Goal: Information Seeking & Learning: Learn about a topic

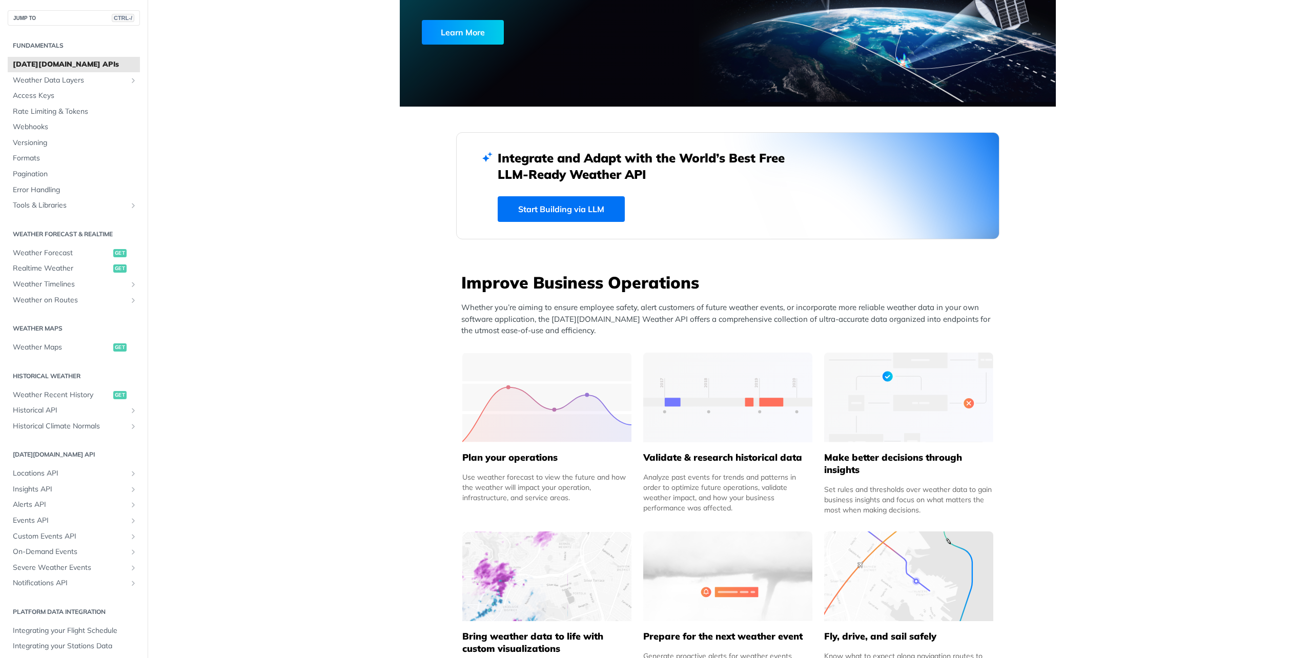
scroll to position [23, 0]
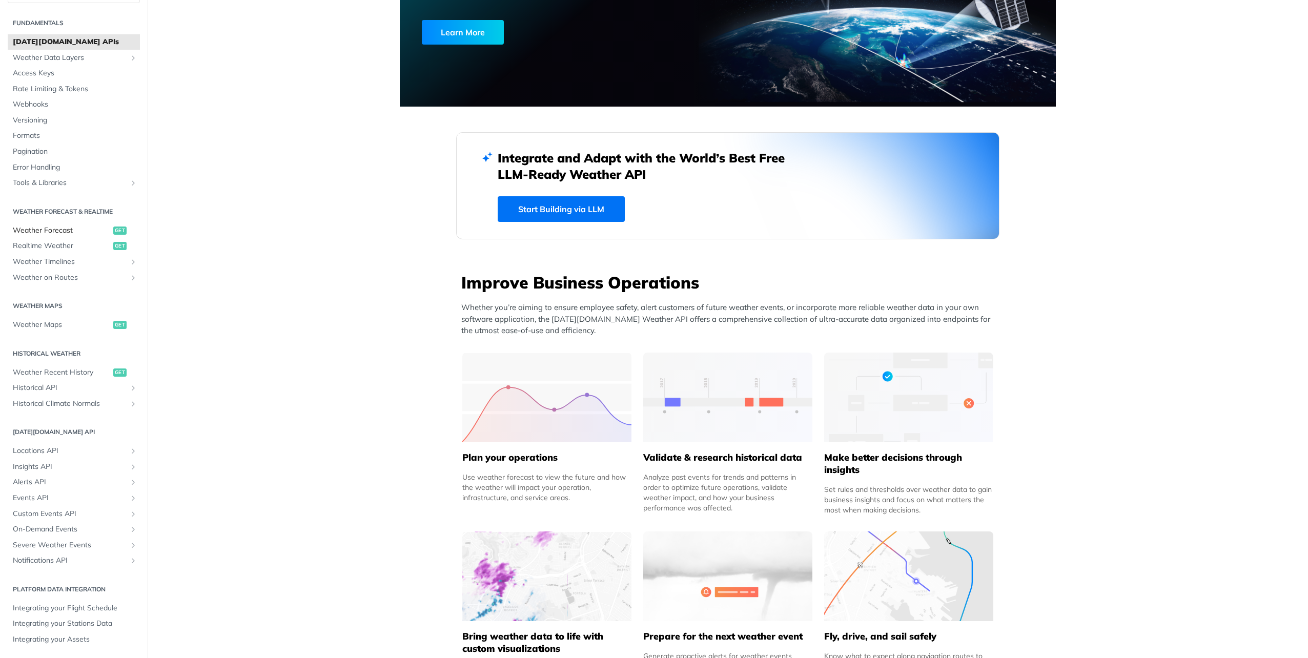
click at [51, 229] on span "Weather Forecast" at bounding box center [62, 231] width 98 height 10
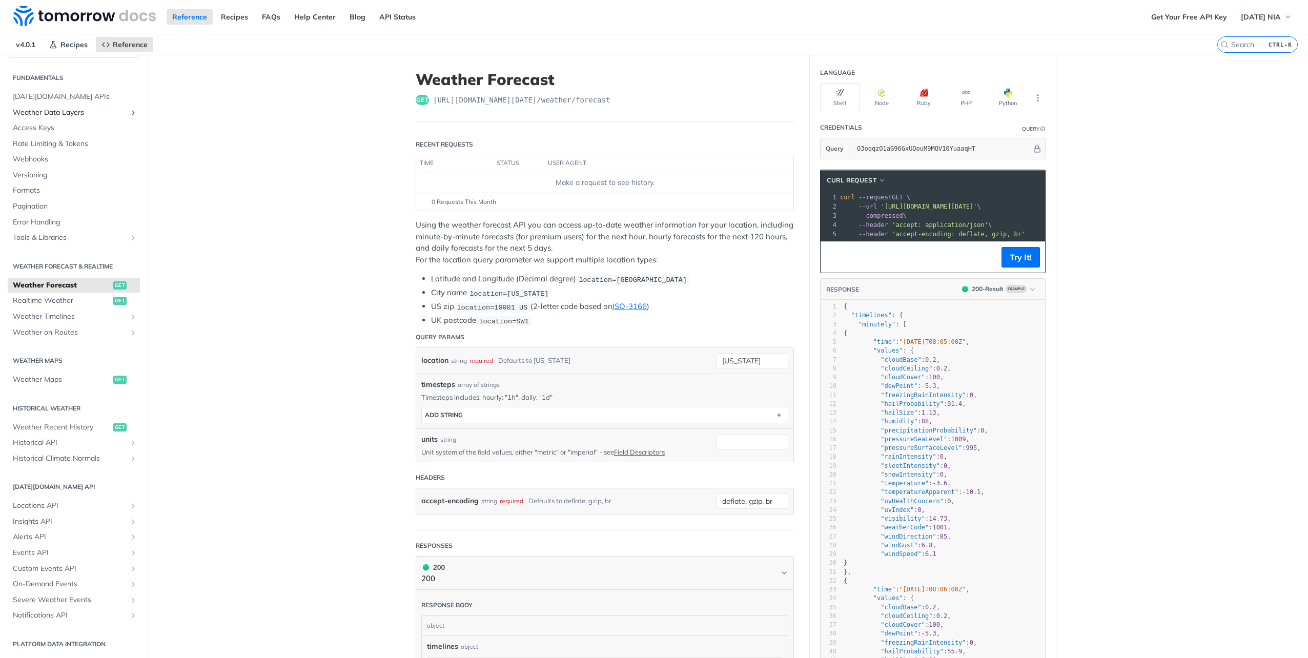
click at [49, 109] on span "Weather Data Layers" at bounding box center [70, 113] width 114 height 10
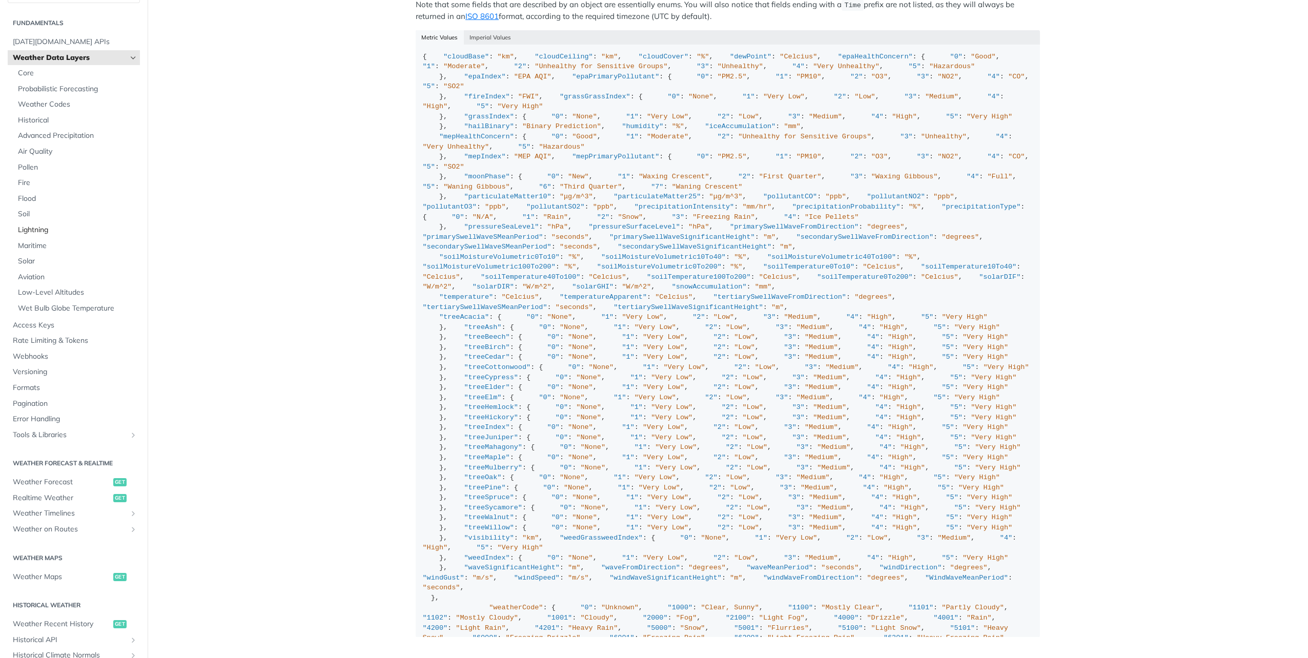
scroll to position [736, 0]
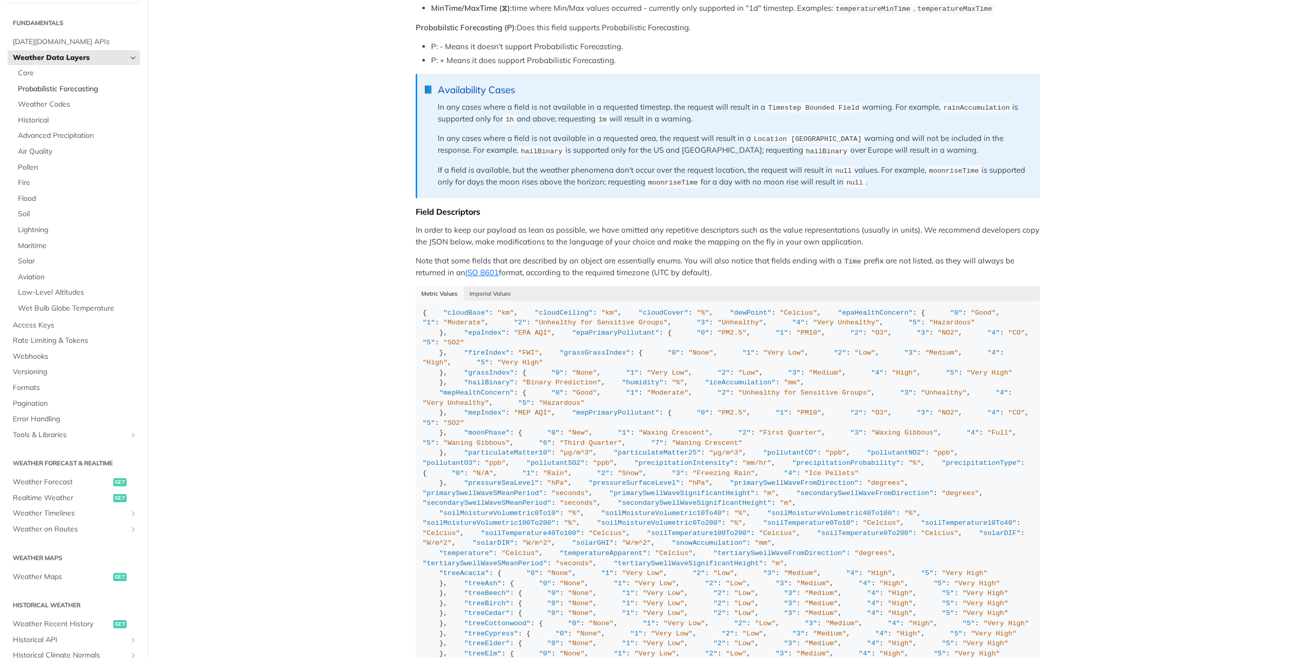
click at [78, 87] on span "Probabilistic Forecasting" at bounding box center [77, 89] width 119 height 10
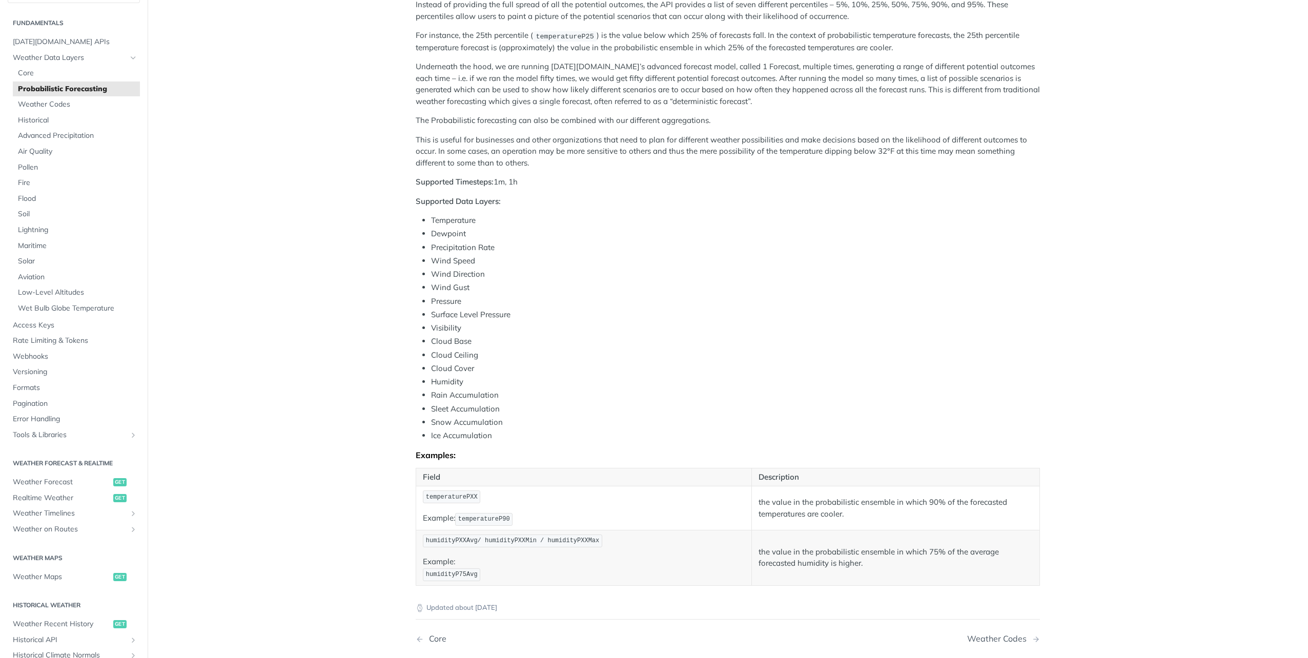
scroll to position [183, 0]
click at [52, 325] on span "Access Keys" at bounding box center [75, 325] width 125 height 10
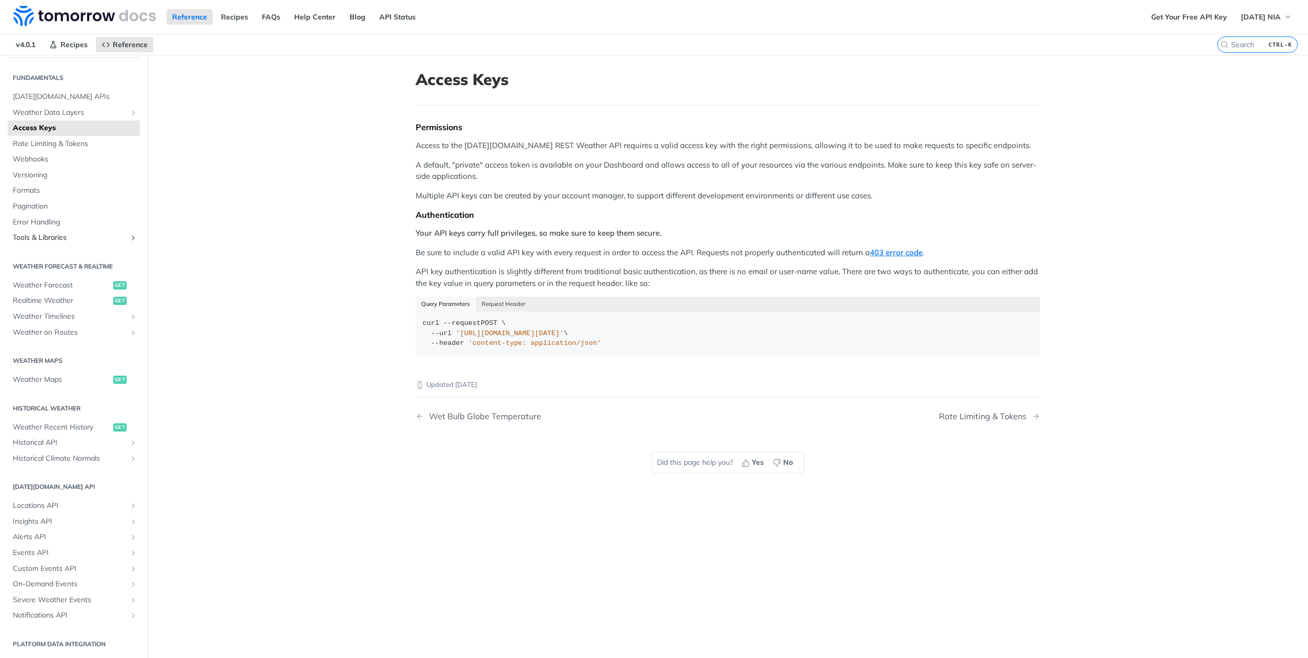
click at [33, 237] on span "Tools & Libraries" at bounding box center [70, 238] width 114 height 10
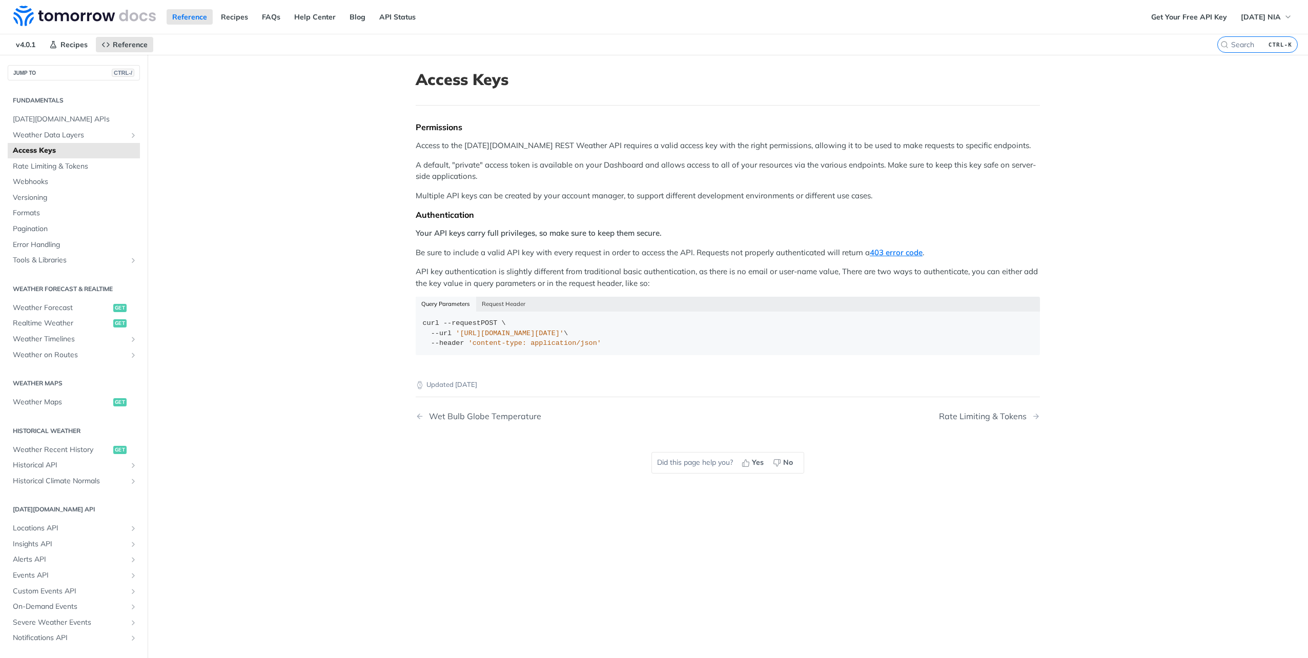
scroll to position [23, 0]
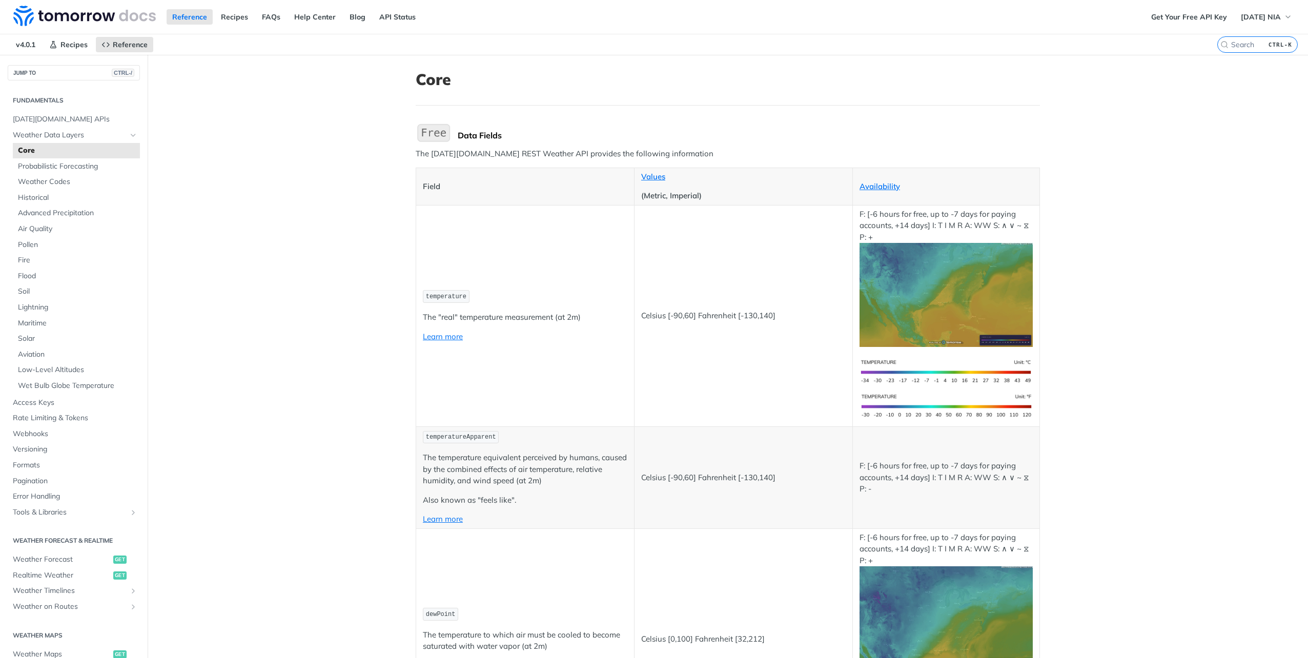
click at [950, 327] on img "Expand image" at bounding box center [946, 295] width 173 height 104
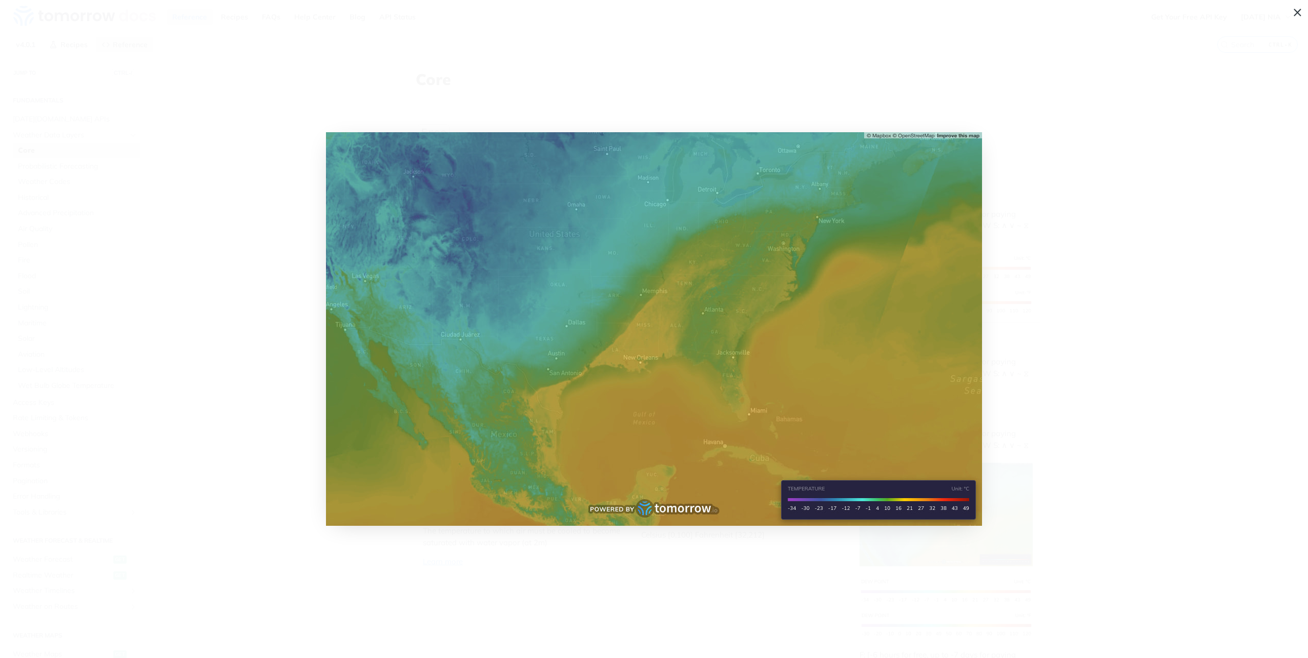
click at [1106, 407] on span "Collapse image" at bounding box center [654, 329] width 1308 height 658
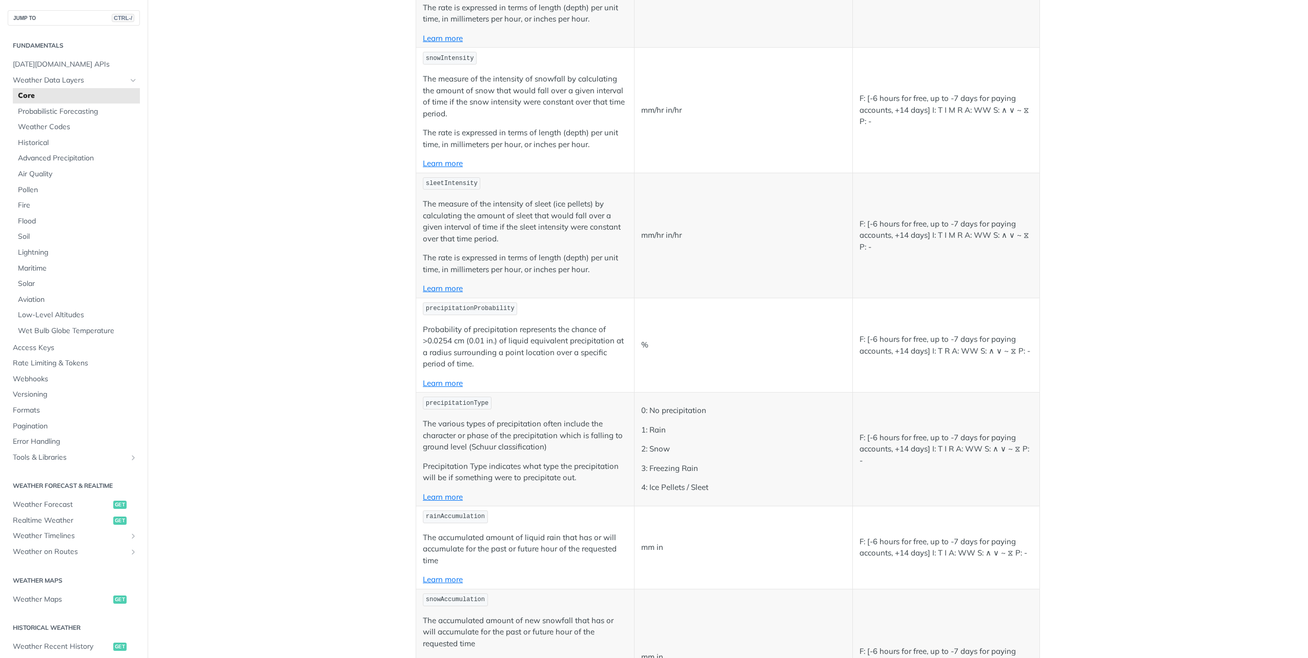
scroll to position [2358, 0]
